Goal: Ask a question

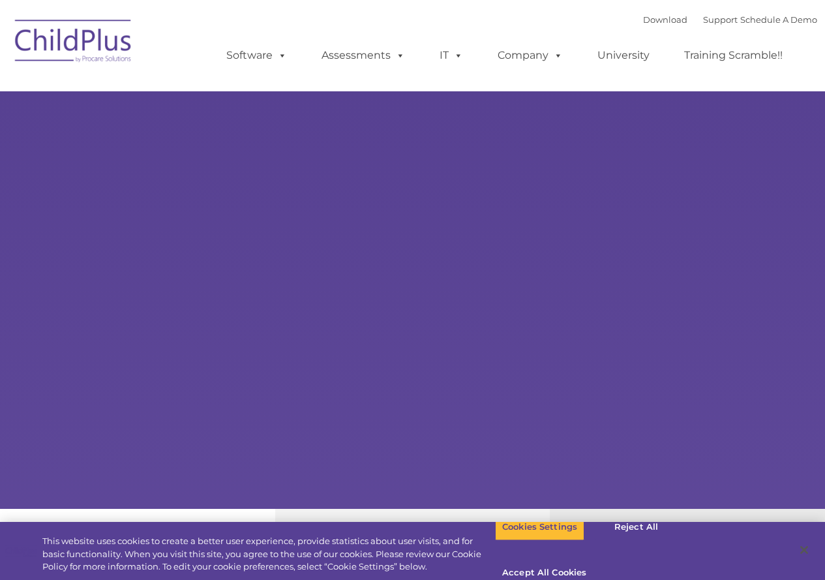
select select "MEDIUM"
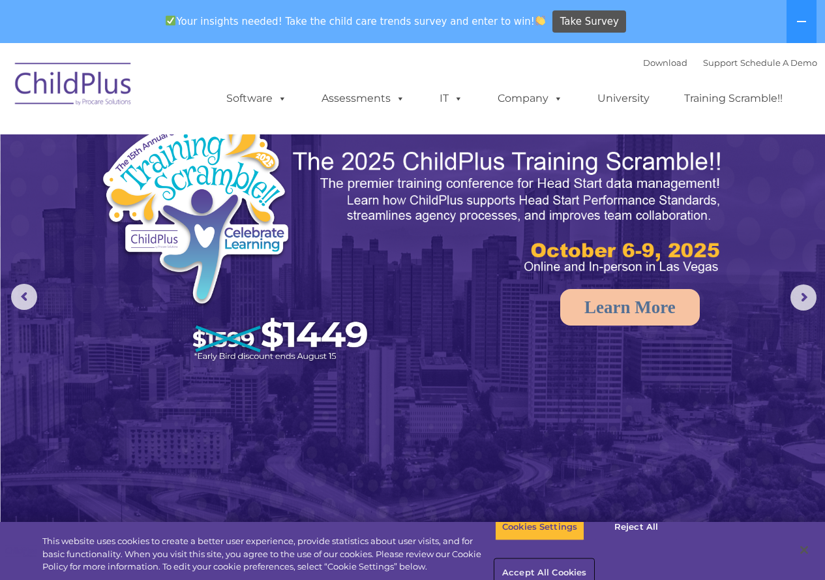
click at [593, 559] on button "Accept All Cookies" at bounding box center [544, 572] width 98 height 27
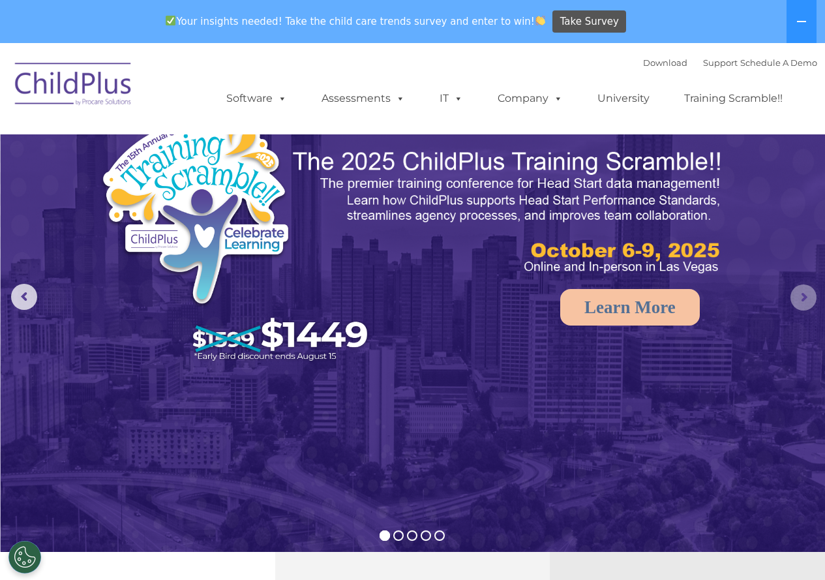
click at [804, 301] on rs-arrow at bounding box center [803, 297] width 26 height 26
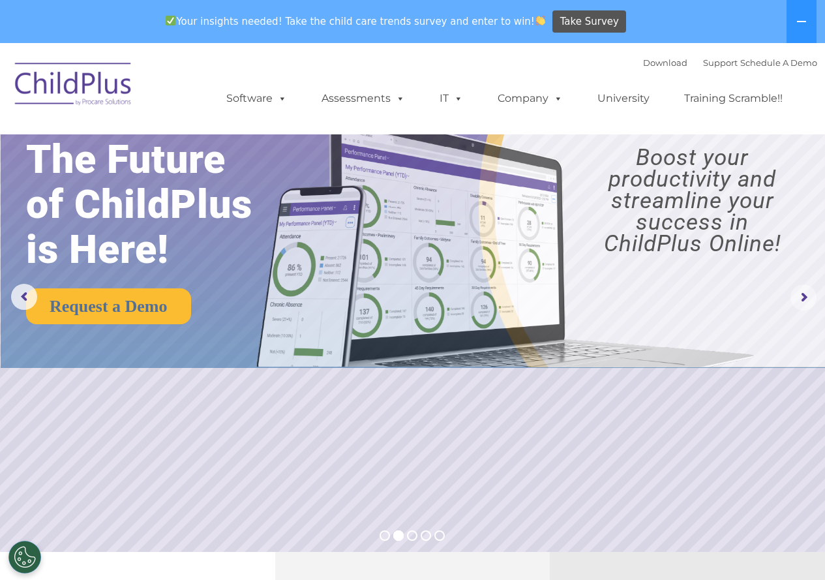
click at [804, 301] on rs-arrow at bounding box center [803, 297] width 26 height 26
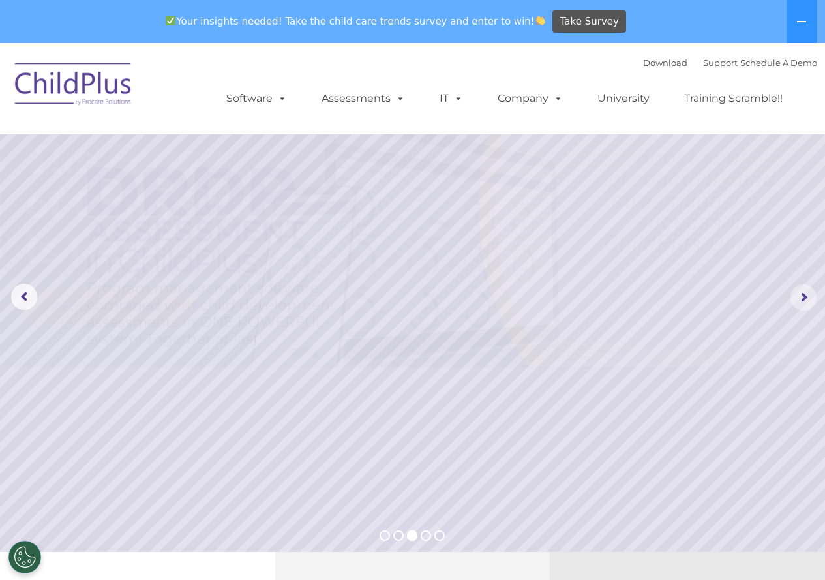
click at [804, 301] on rs-arrow at bounding box center [803, 297] width 26 height 26
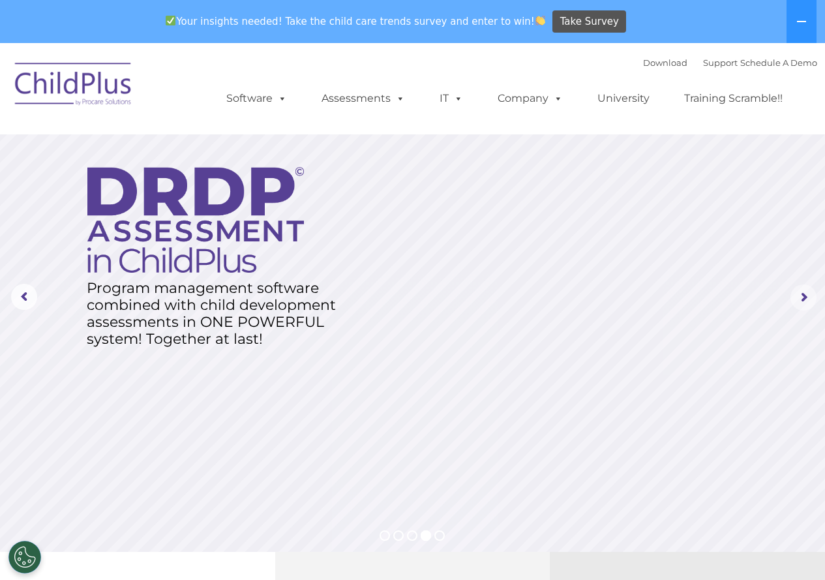
click at [804, 301] on rs-arrow at bounding box center [803, 297] width 26 height 26
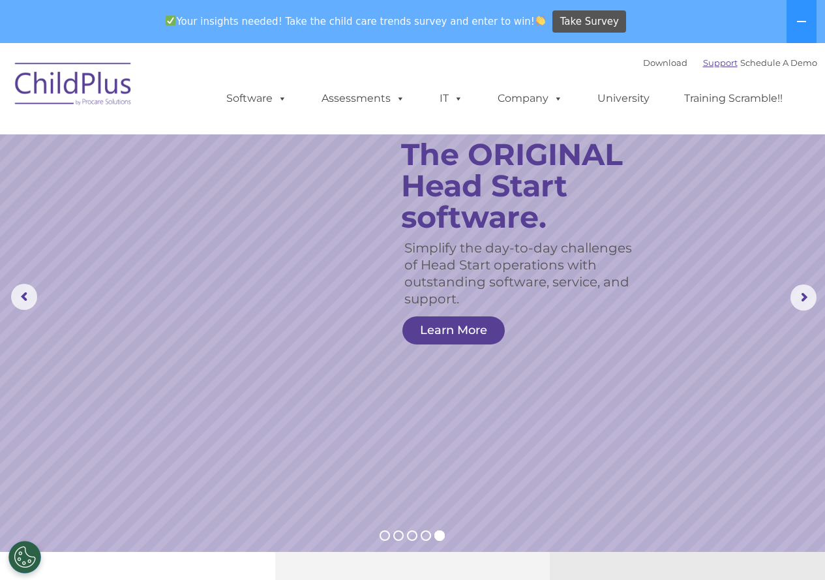
click at [704, 66] on link "Support" at bounding box center [720, 62] width 35 height 10
